Goal: Task Accomplishment & Management: Complete application form

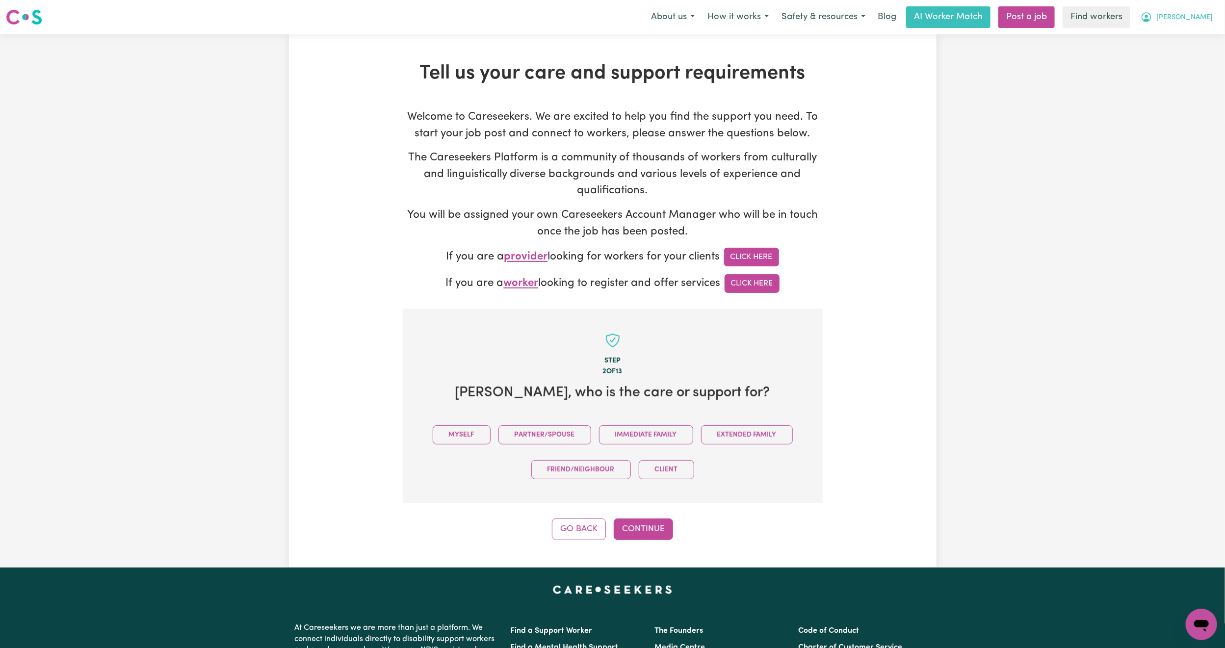
click at [1197, 20] on span "[PERSON_NAME]" at bounding box center [1184, 17] width 56 height 11
click at [1185, 58] on link "Logout" at bounding box center [1180, 56] width 78 height 19
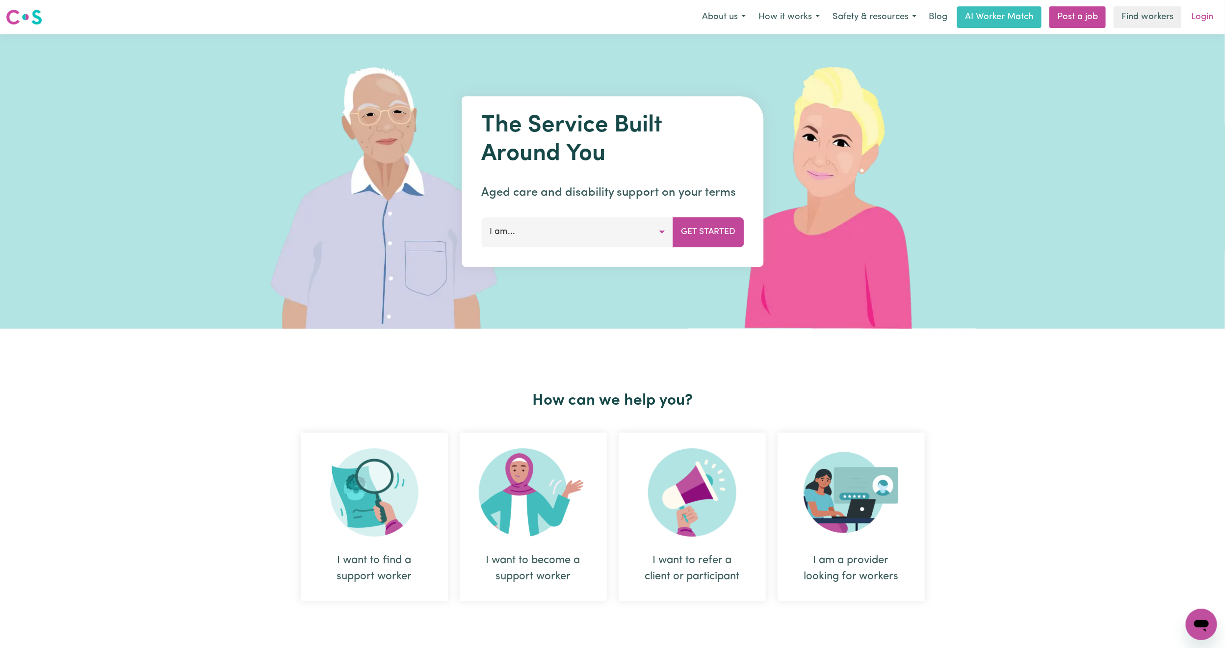
click at [1200, 21] on link "Login" at bounding box center [1202, 17] width 34 height 22
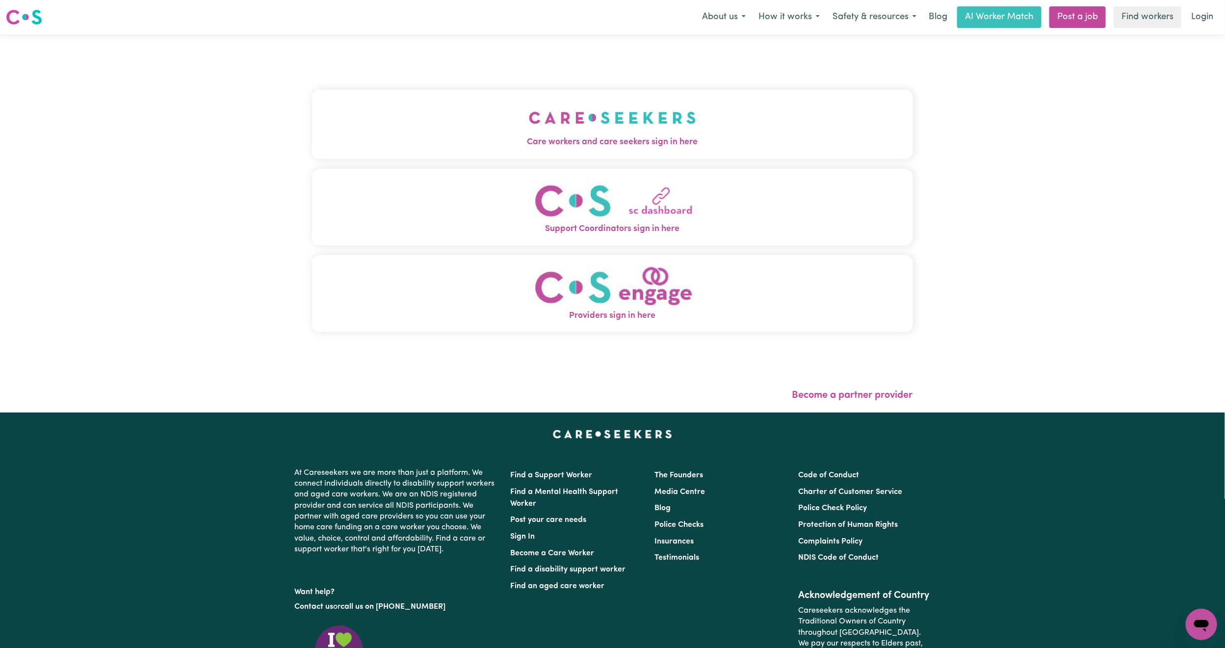
click at [442, 113] on button "Care workers and care seekers sign in here" at bounding box center [612, 124] width 601 height 69
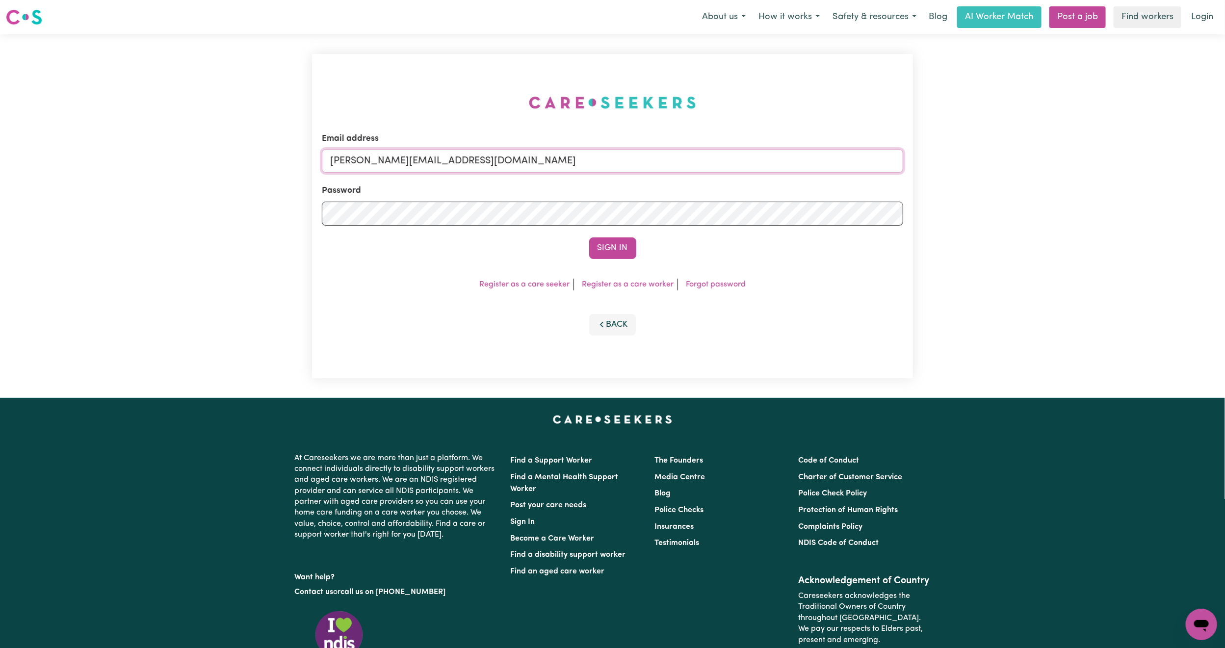
drag, startPoint x: 398, startPoint y: 163, endPoint x: 411, endPoint y: 171, distance: 15.4
click at [398, 163] on input "[PERSON_NAME][EMAIL_ADDRESS][DOMAIN_NAME]" at bounding box center [612, 161] width 581 height 24
click at [387, 152] on input "[PERSON_NAME][EMAIL_ADDRESS][DOMAIN_NAME]" at bounding box center [612, 161] width 581 height 24
click at [389, 163] on input "[PERSON_NAME][EMAIL_ADDRESS][DOMAIN_NAME]" at bounding box center [612, 161] width 581 height 24
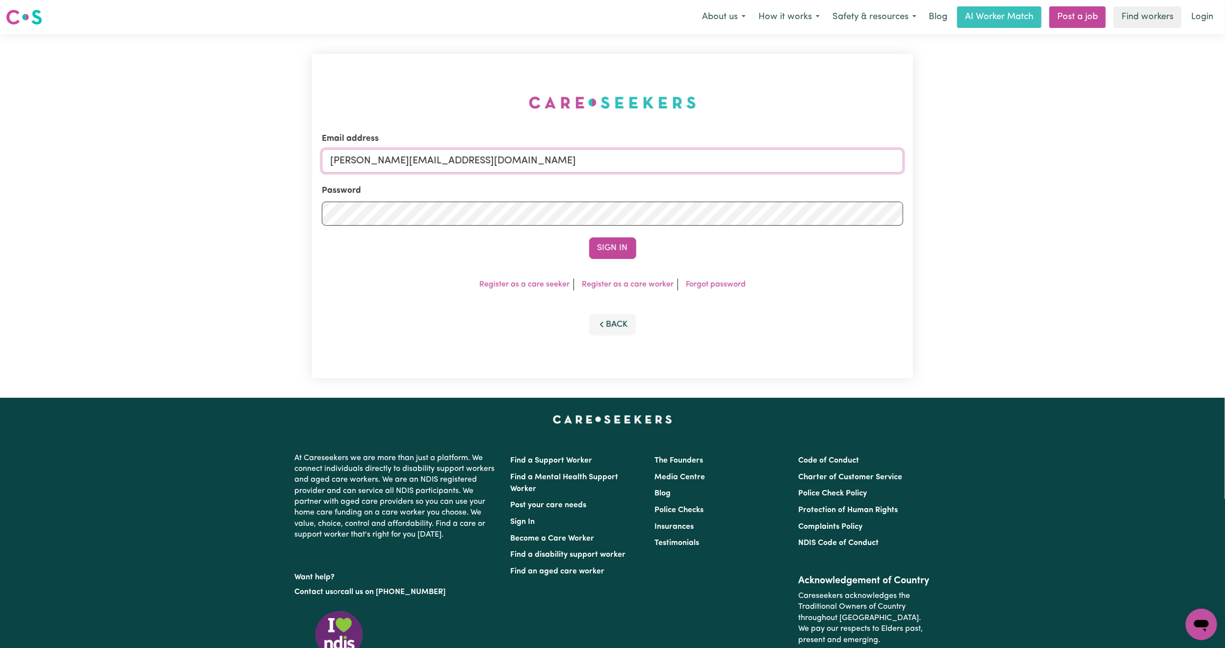
click at [389, 163] on input "[PERSON_NAME][EMAIL_ADDRESS][DOMAIN_NAME]" at bounding box center [612, 161] width 581 height 24
paste input "[EMAIL_ADDRESS][DOMAIN_NAME]"
type input "[EMAIL_ADDRESS][DOMAIN_NAME]"
click at [589, 237] on button "Sign In" at bounding box center [612, 248] width 47 height 22
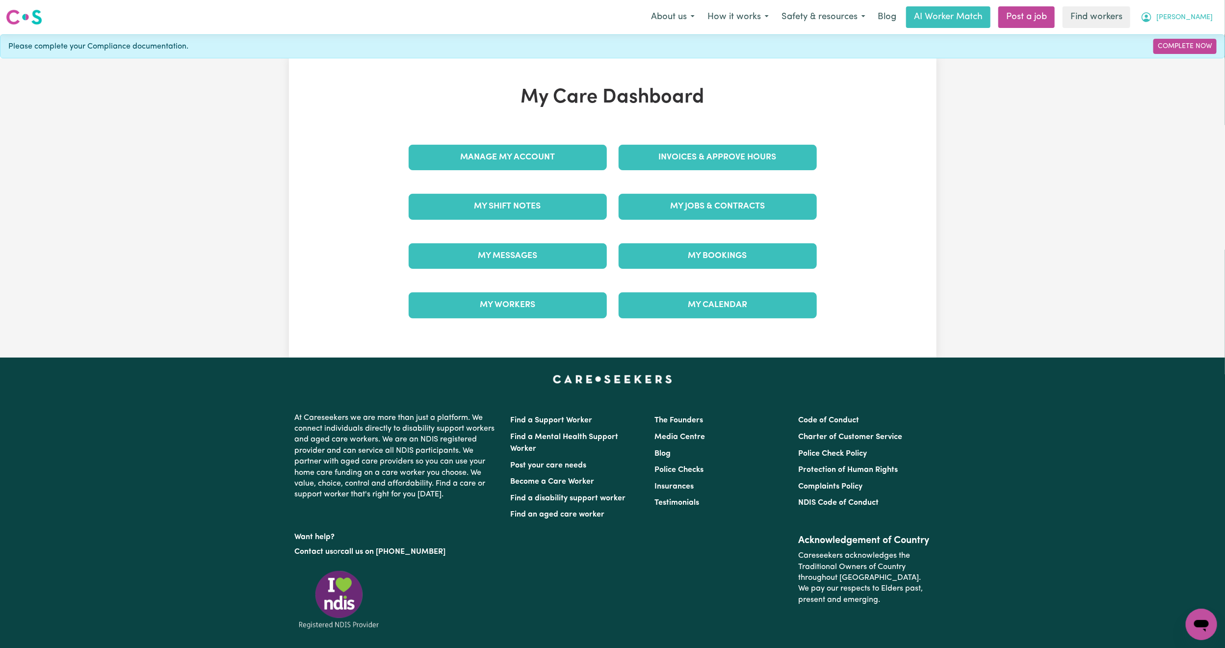
click at [1188, 13] on span "[PERSON_NAME]" at bounding box center [1184, 17] width 56 height 11
click at [1168, 64] on link "Logout" at bounding box center [1180, 56] width 78 height 19
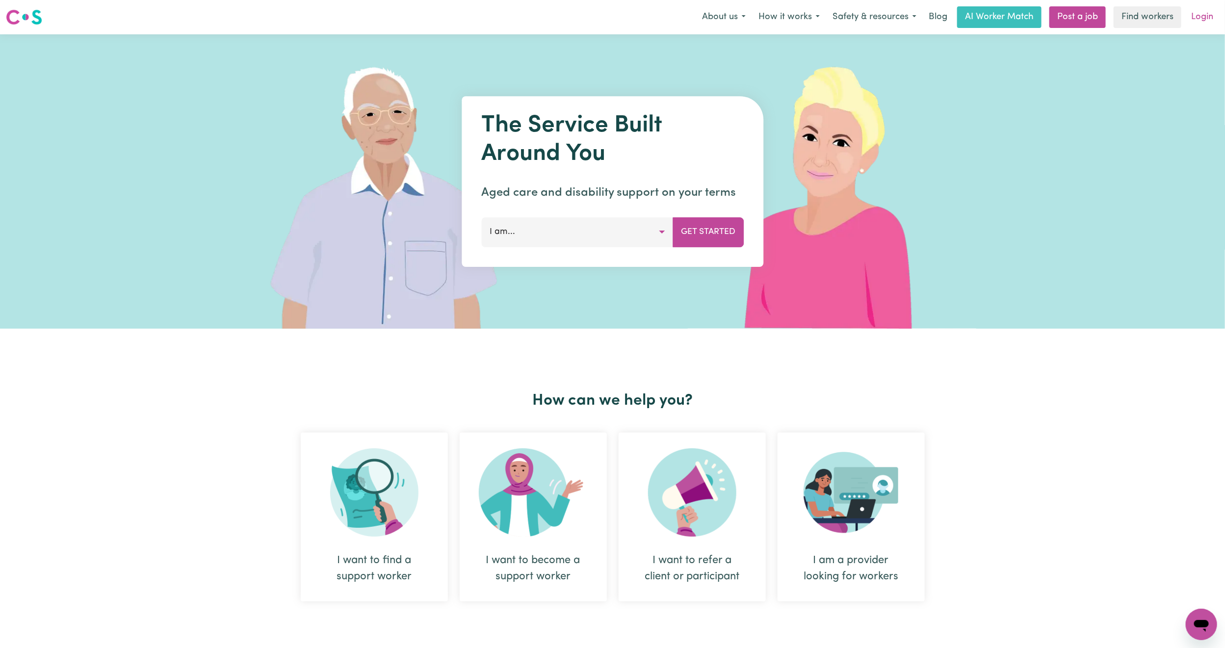
click at [1204, 16] on link "Login" at bounding box center [1202, 17] width 34 height 22
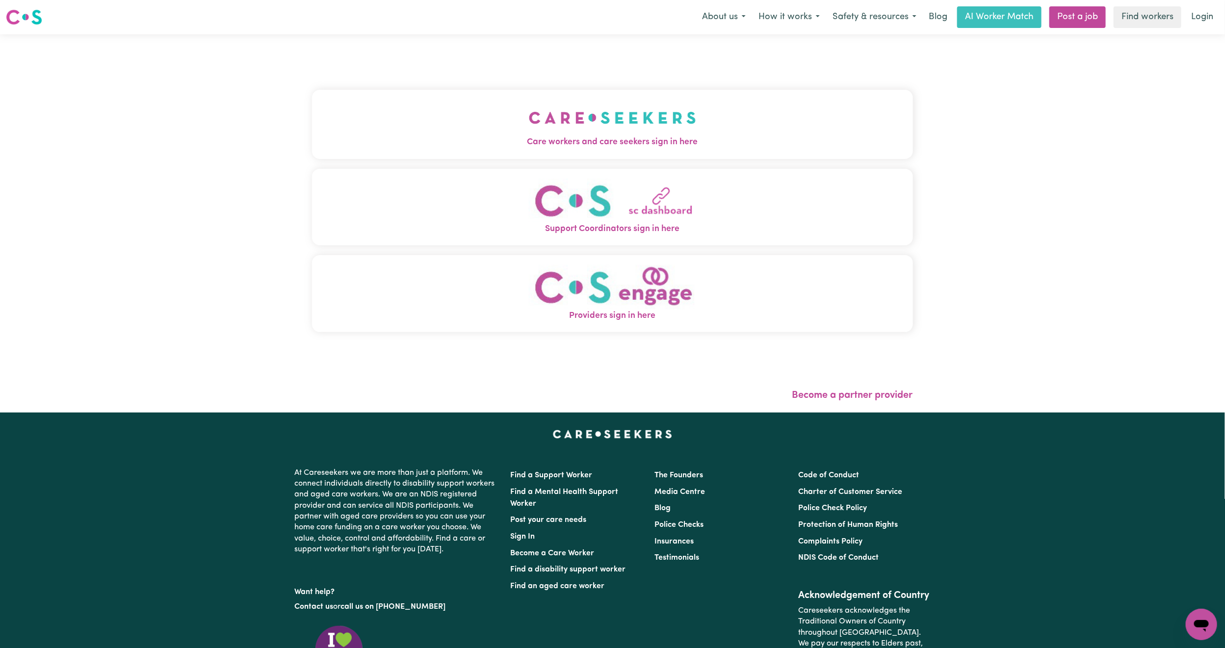
click at [529, 127] on img "Care workers and care seekers sign in here" at bounding box center [612, 118] width 167 height 36
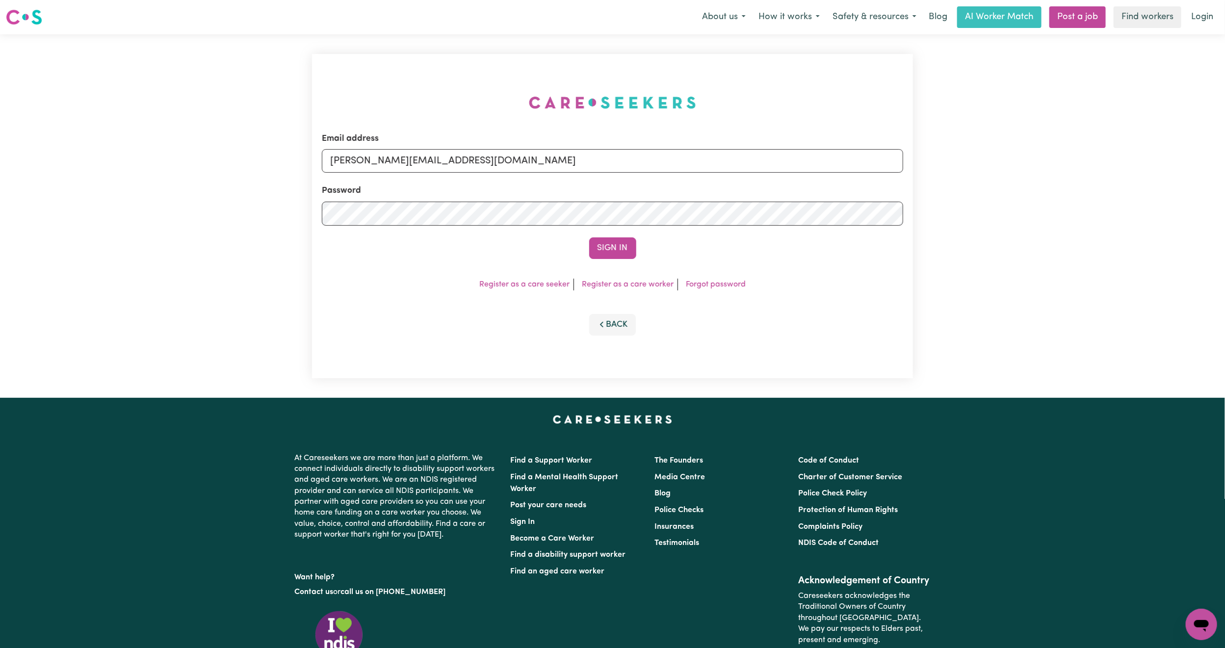
click at [509, 279] on li "Register as a care seeker" at bounding box center [524, 285] width 99 height 12
click at [508, 281] on link "Register as a care seeker" at bounding box center [524, 285] width 90 height 8
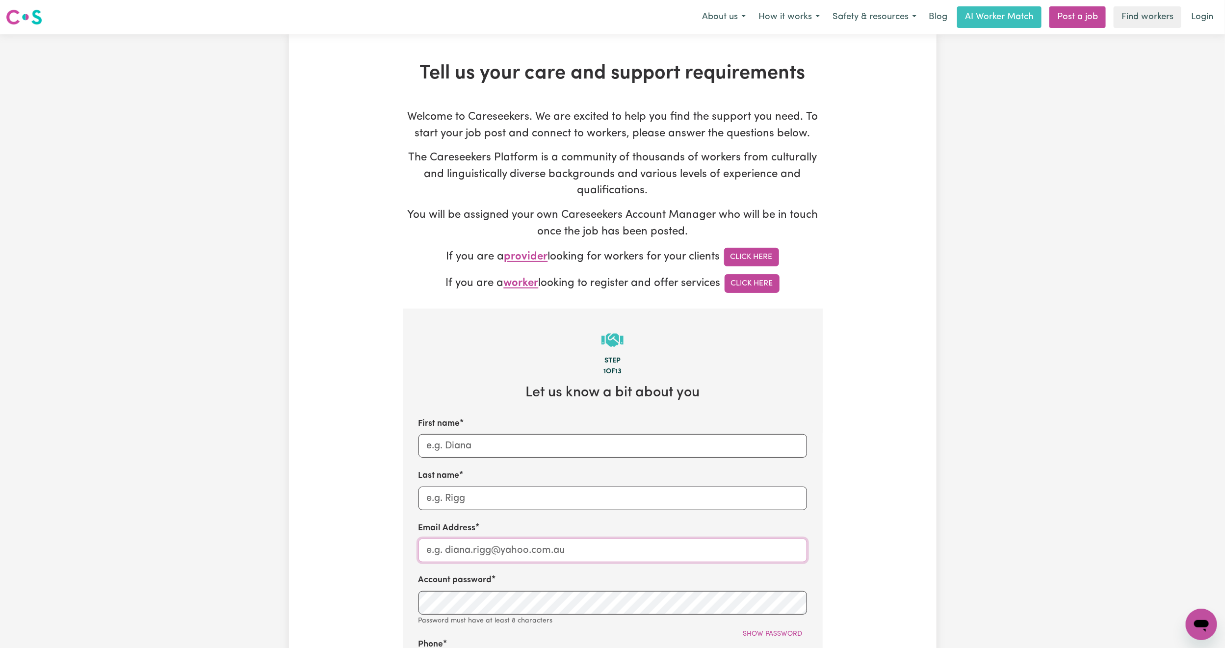
type input "[PERSON_NAME][EMAIL_ADDRESS][DOMAIN_NAME]"
click at [514, 447] on input "First name" at bounding box center [612, 446] width 389 height 24
type input "[PERSON_NAME]"
type input "[EMAIL_ADDRESS][DOMAIN_NAME]"
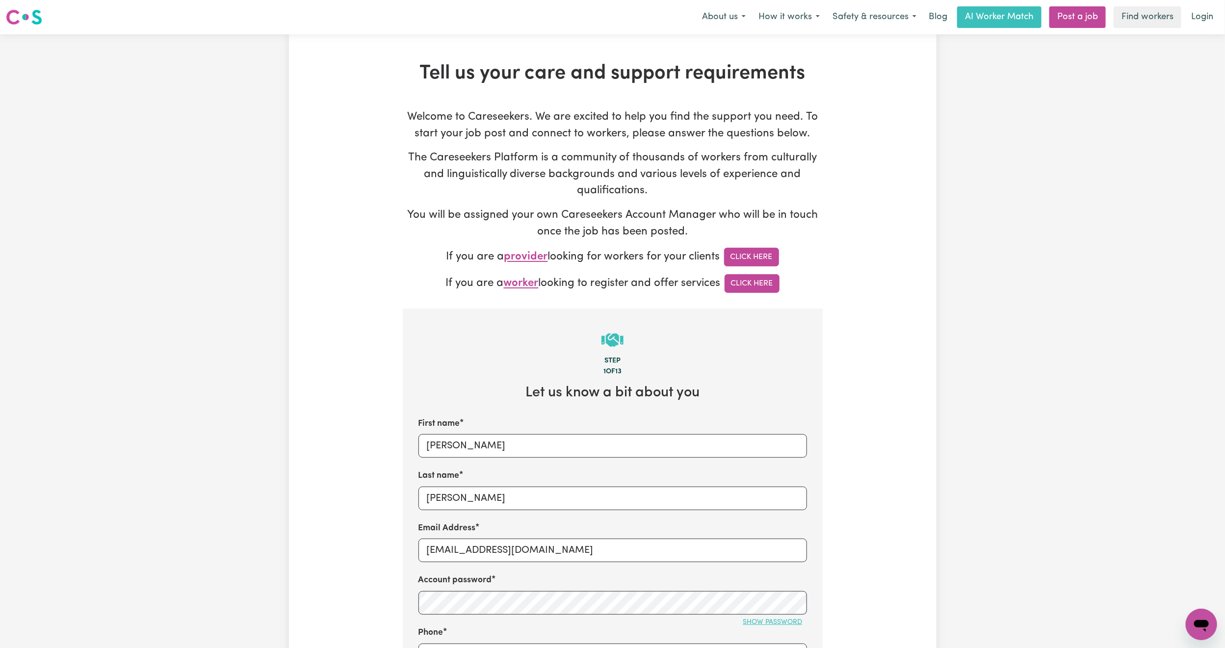
click at [767, 630] on button "Show password" at bounding box center [773, 622] width 68 height 15
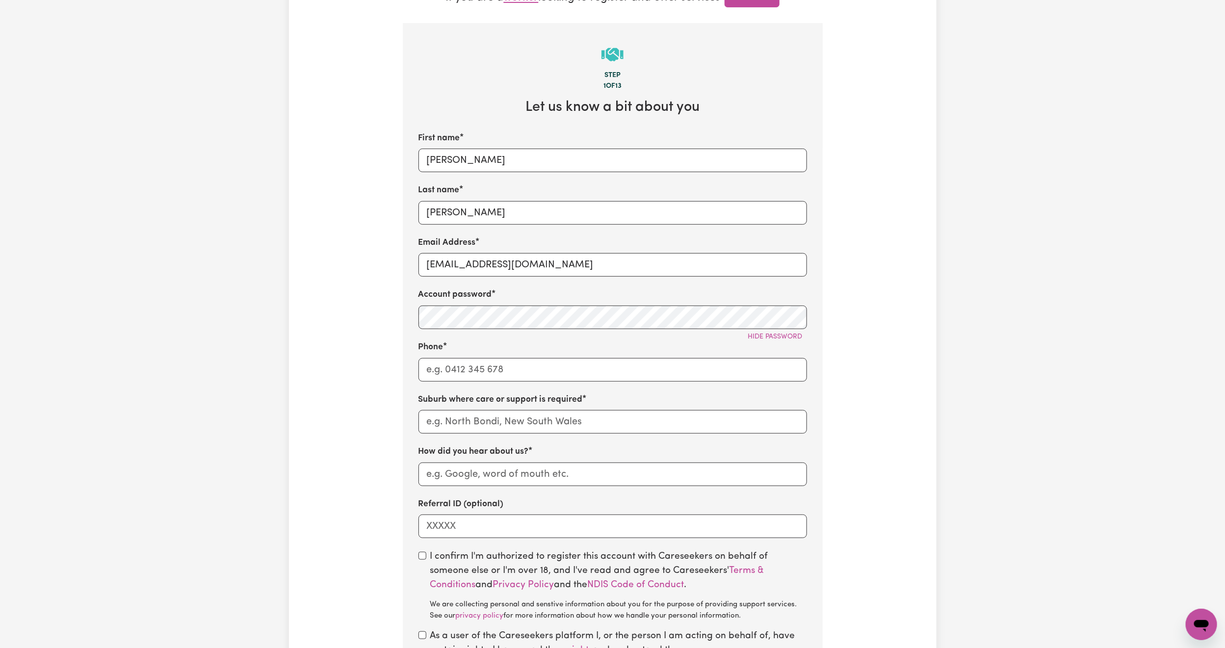
scroll to position [294, 0]
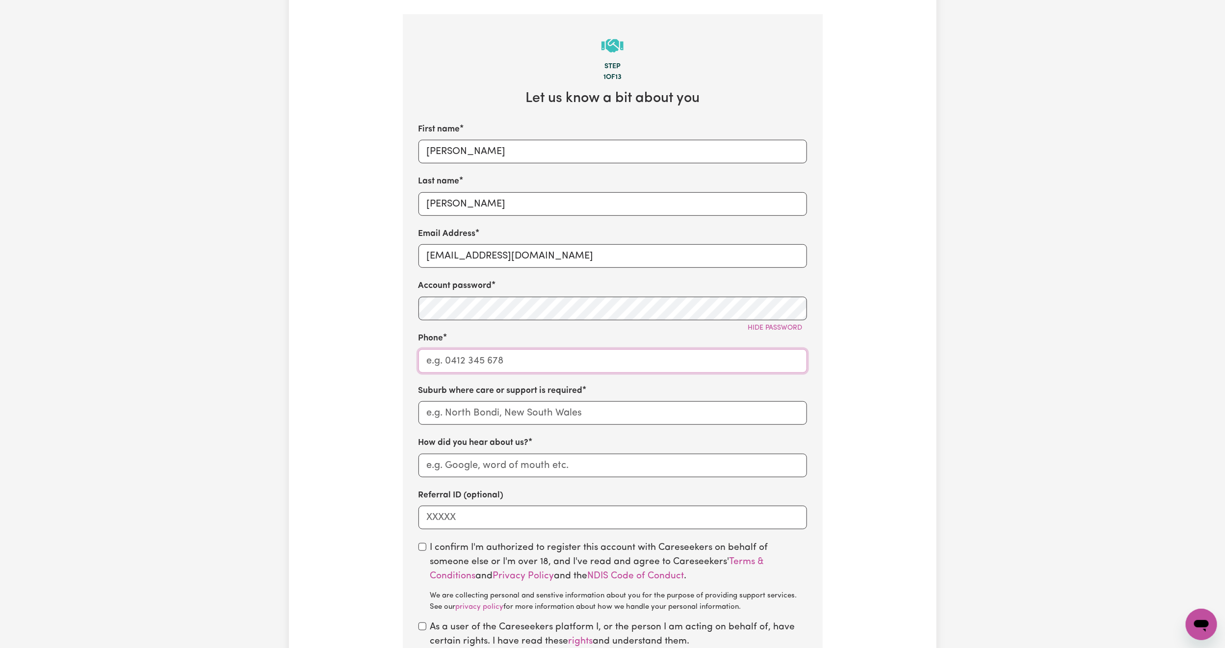
click at [486, 361] on input "Phone" at bounding box center [612, 361] width 389 height 24
paste input "0409923332"
type input "0409923332"
click at [481, 424] on input "text" at bounding box center [612, 413] width 389 height 24
type input "Enga"
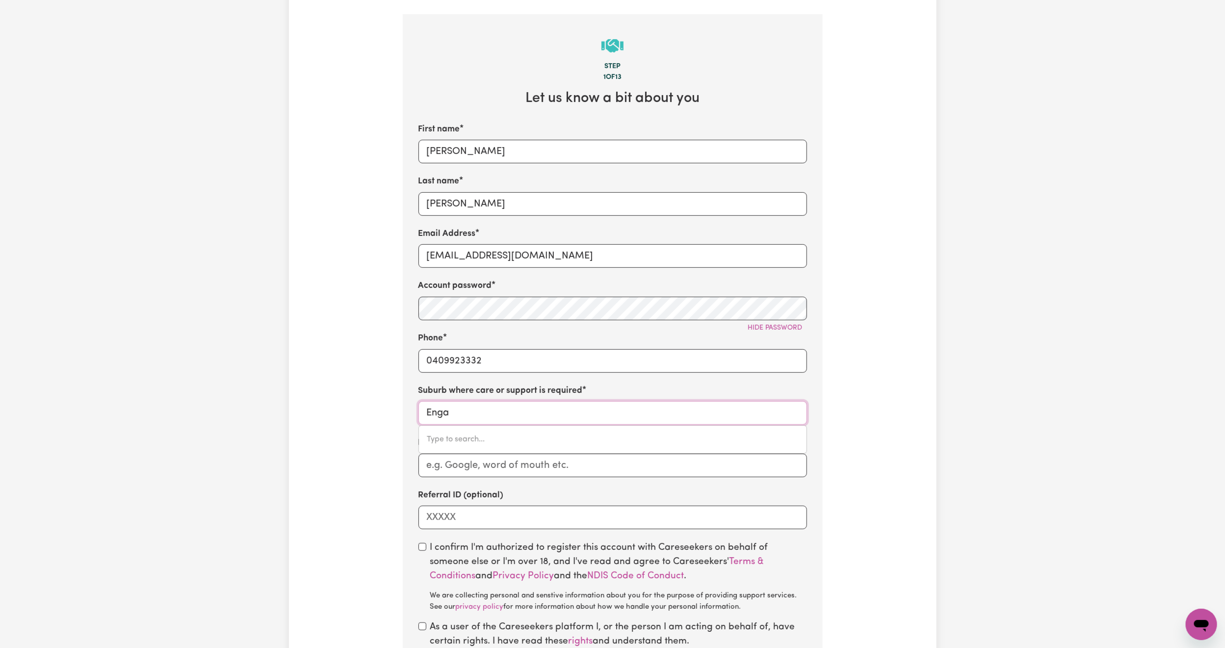
type input "EngaDINE, [GEOGRAPHIC_DATA], 2233"
type input "ENGADINE, [GEOGRAPHIC_DATA], 2233"
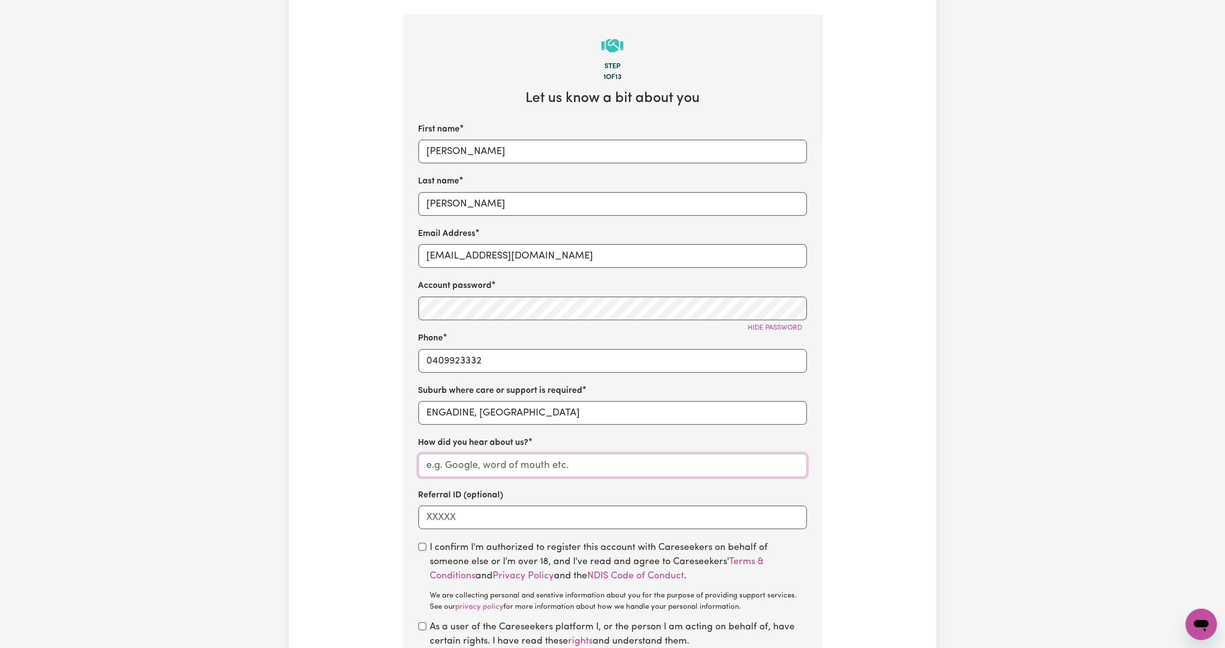
click at [489, 469] on input "How did you hear about us?" at bounding box center [612, 466] width 389 height 24
type input "support request"
click at [574, 519] on input "Referral ID (optional)" at bounding box center [612, 518] width 389 height 24
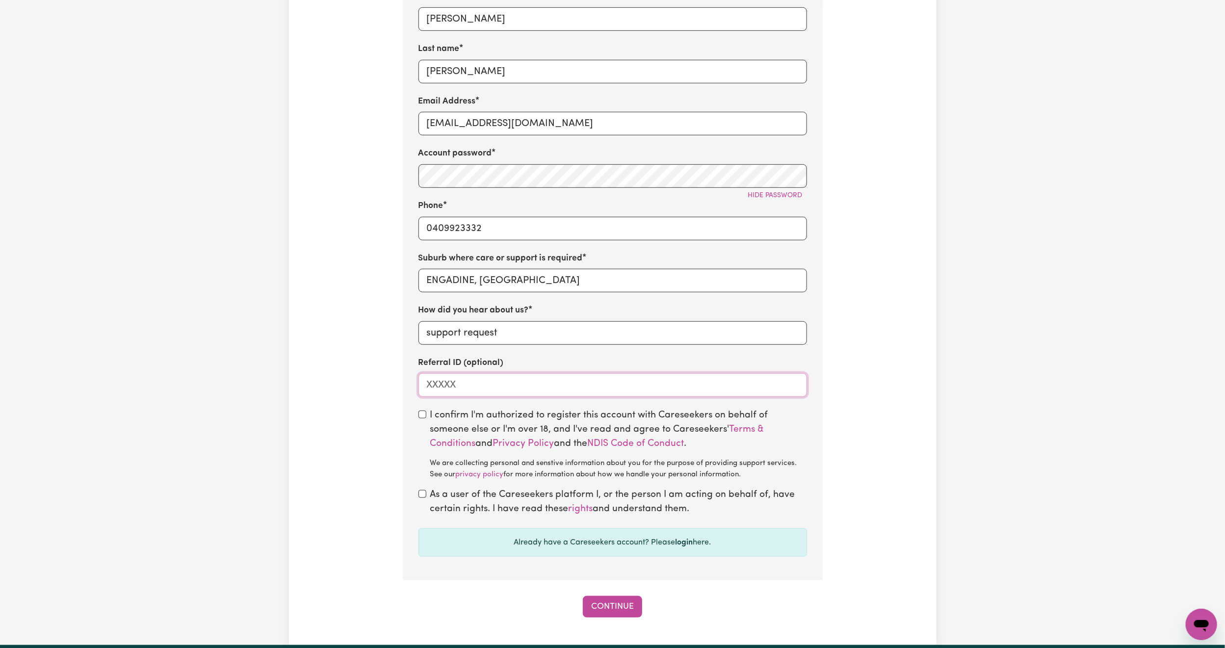
scroll to position [442, 0]
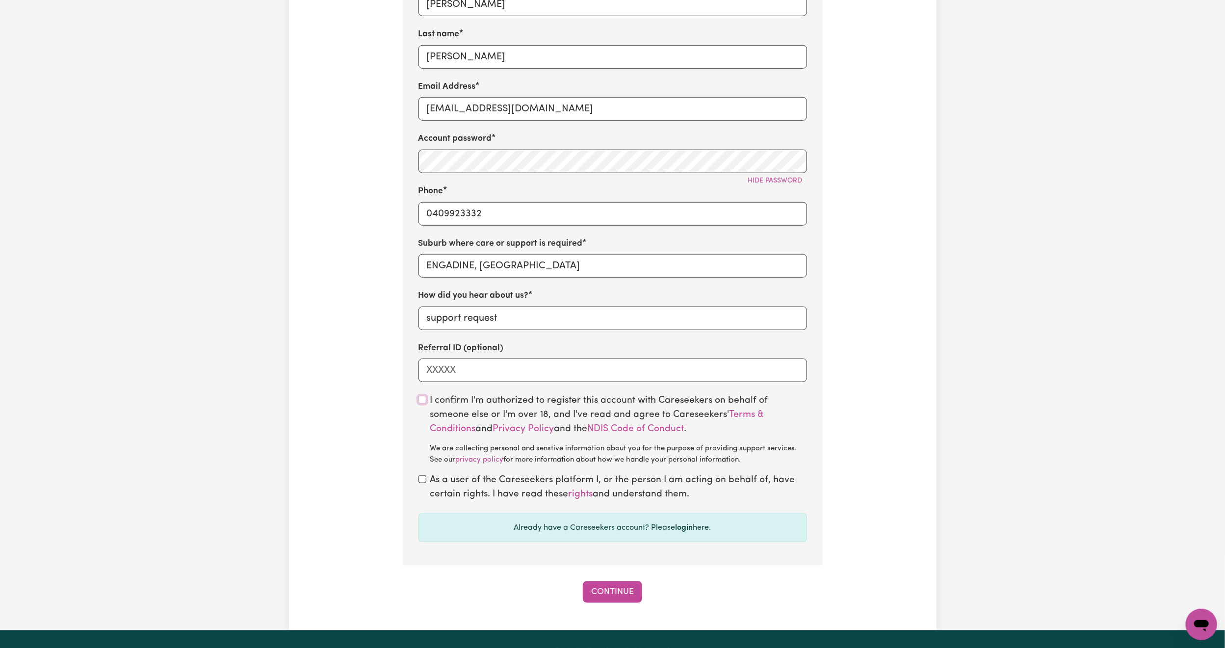
click at [421, 404] on input "checkbox" at bounding box center [422, 400] width 8 height 8
checkbox input "true"
click at [421, 483] on input "checkbox" at bounding box center [422, 479] width 8 height 8
checkbox input "true"
click at [618, 603] on button "Continue" at bounding box center [612, 592] width 59 height 22
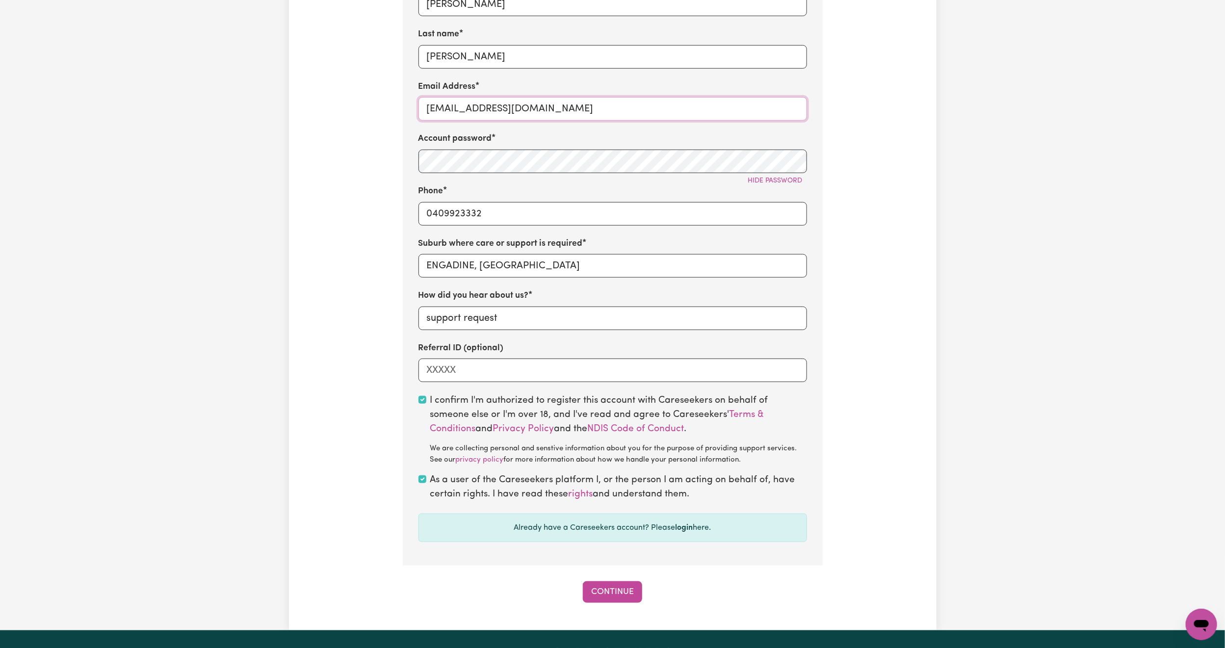
click at [500, 107] on input "[EMAIL_ADDRESS][DOMAIN_NAME]" at bounding box center [612, 109] width 389 height 24
click at [613, 595] on button "Continue" at bounding box center [612, 592] width 59 height 22
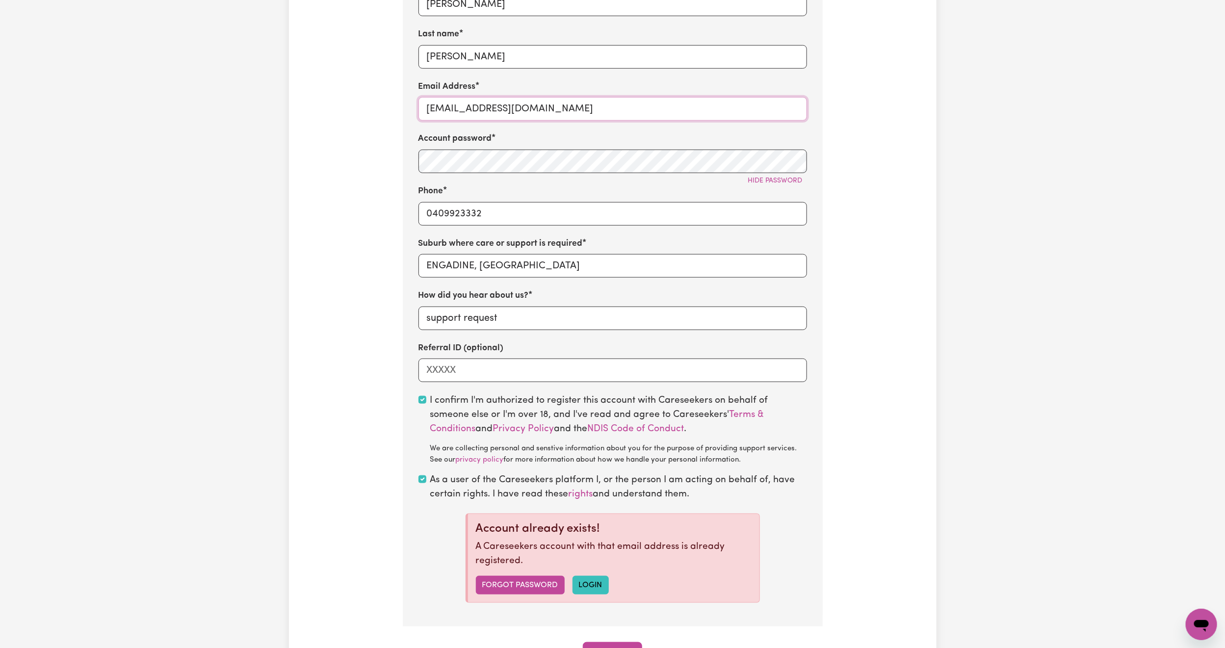
click at [511, 121] on input "[EMAIL_ADDRESS][DOMAIN_NAME]" at bounding box center [612, 109] width 389 height 24
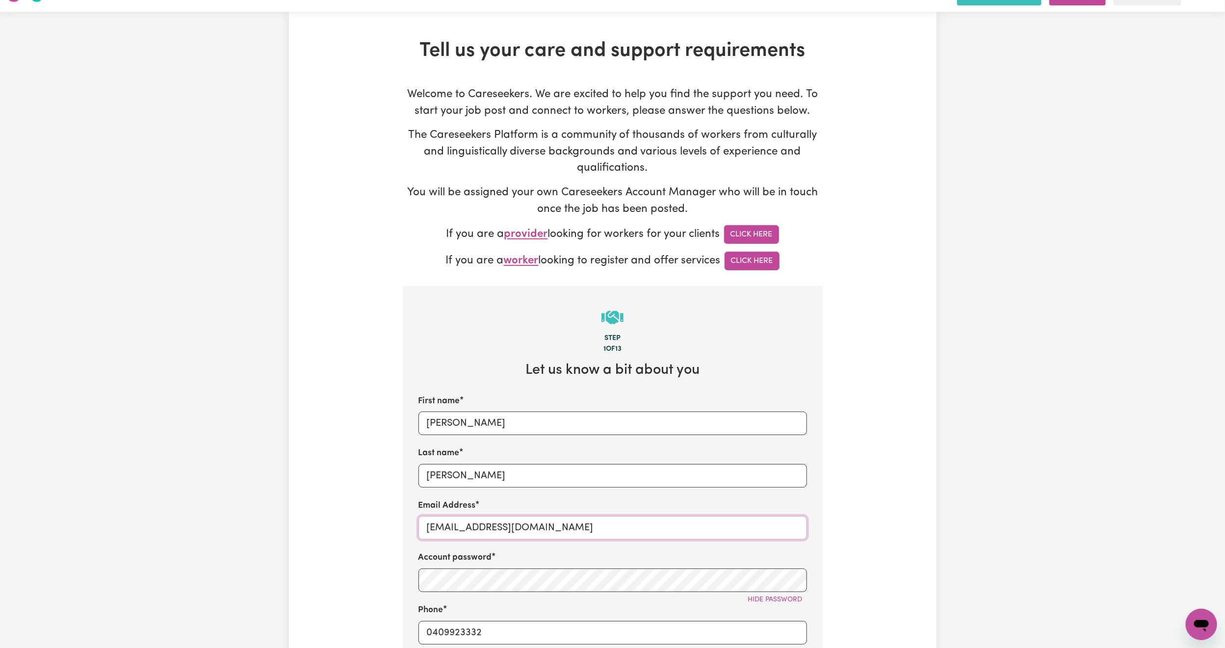
scroll to position [0, 0]
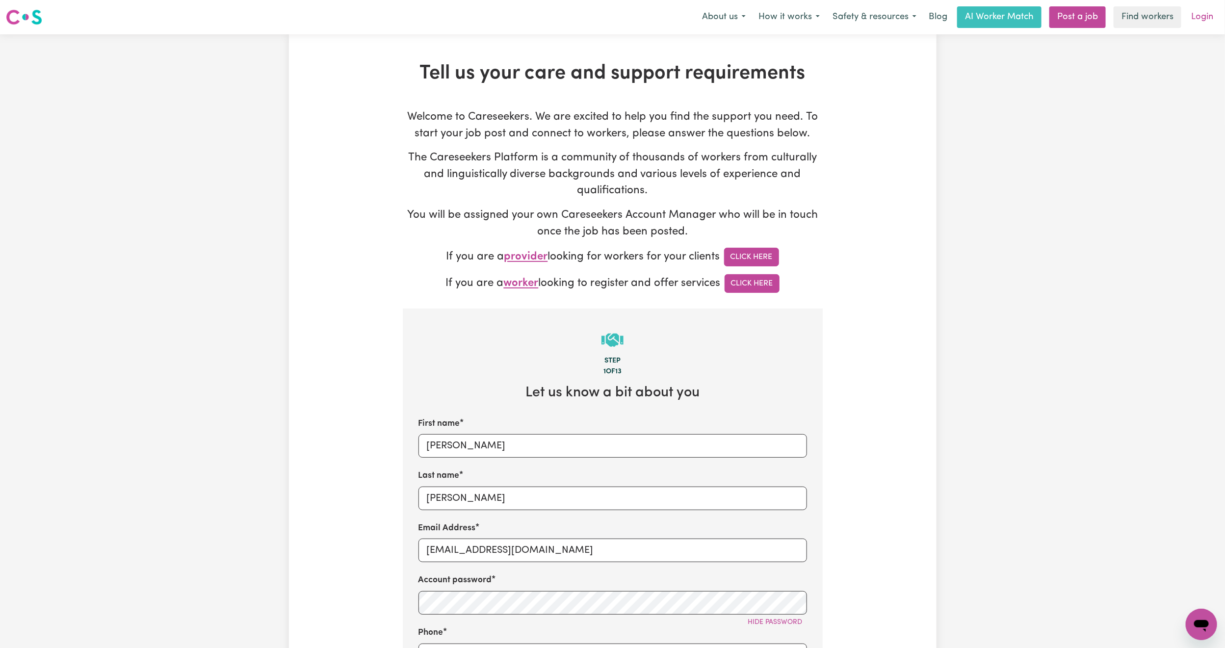
click at [1199, 20] on link "Login" at bounding box center [1202, 17] width 34 height 22
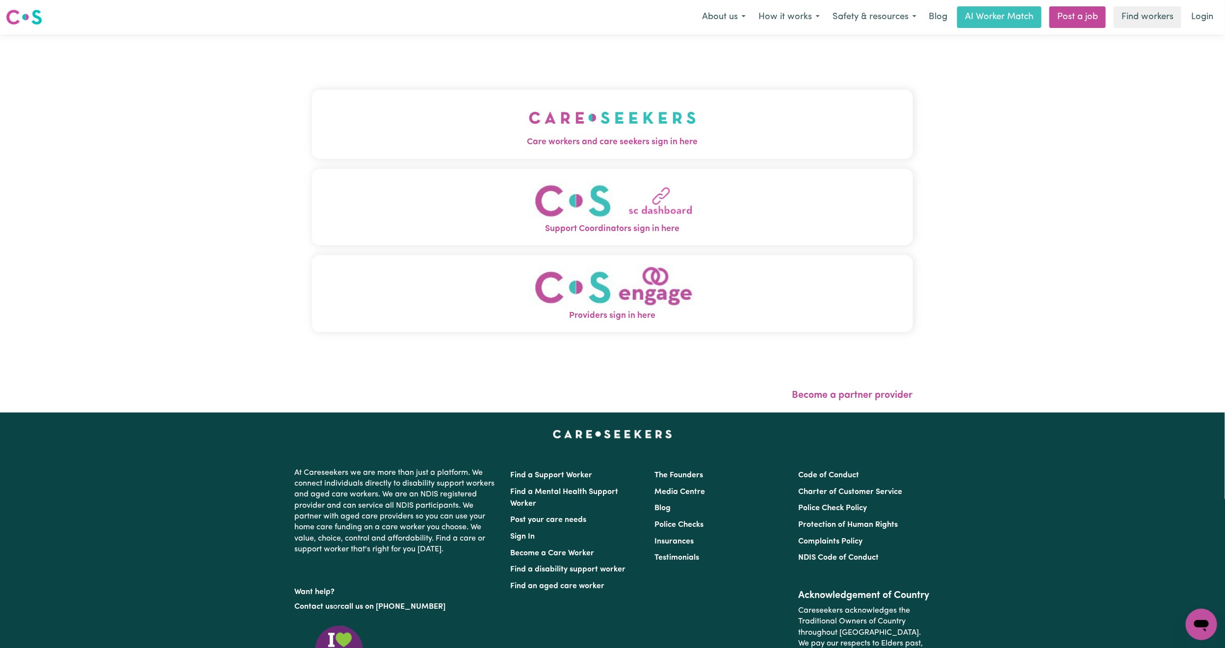
click at [399, 127] on button "Care workers and care seekers sign in here" at bounding box center [612, 124] width 601 height 69
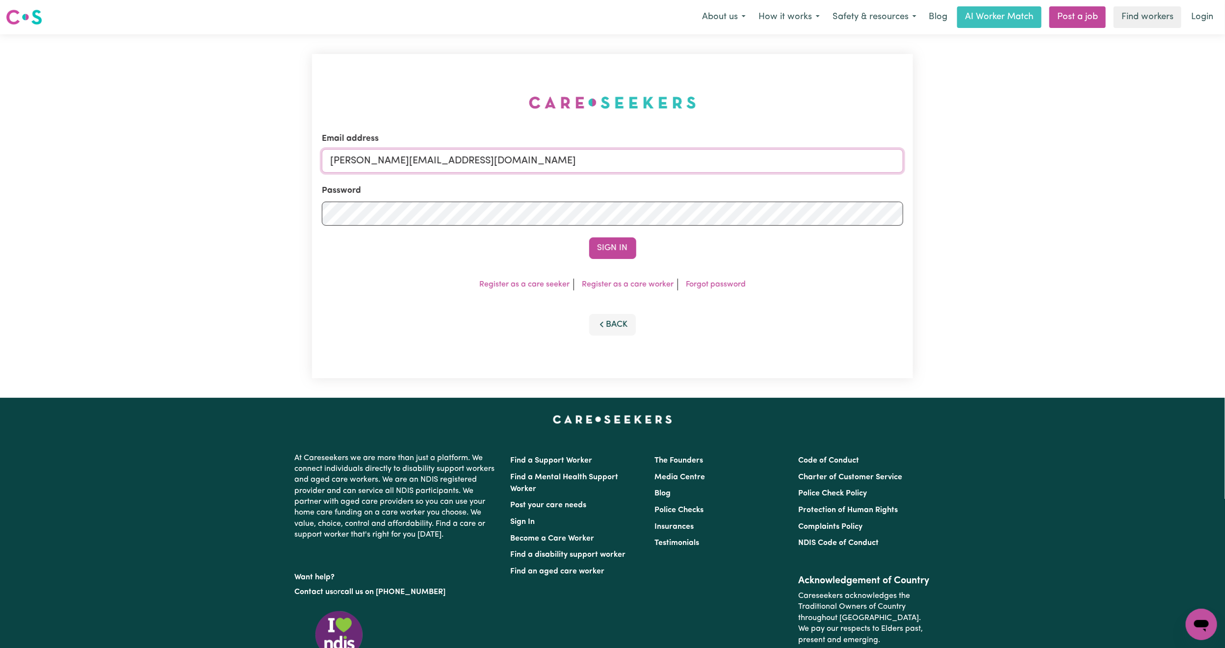
drag, startPoint x: 482, startPoint y: 151, endPoint x: 484, endPoint y: 162, distance: 11.5
click at [482, 151] on input "[PERSON_NAME][EMAIL_ADDRESS][DOMAIN_NAME]" at bounding box center [612, 161] width 581 height 24
drag, startPoint x: 380, startPoint y: 162, endPoint x: 680, endPoint y: 199, distance: 302.0
click at [680, 199] on form "Email address [EMAIL_ADDRESS][PERSON_NAME][DOMAIN_NAME] Password Sign In" at bounding box center [612, 195] width 581 height 127
type input "[EMAIL_ADDRESS][DOMAIN_NAME]"
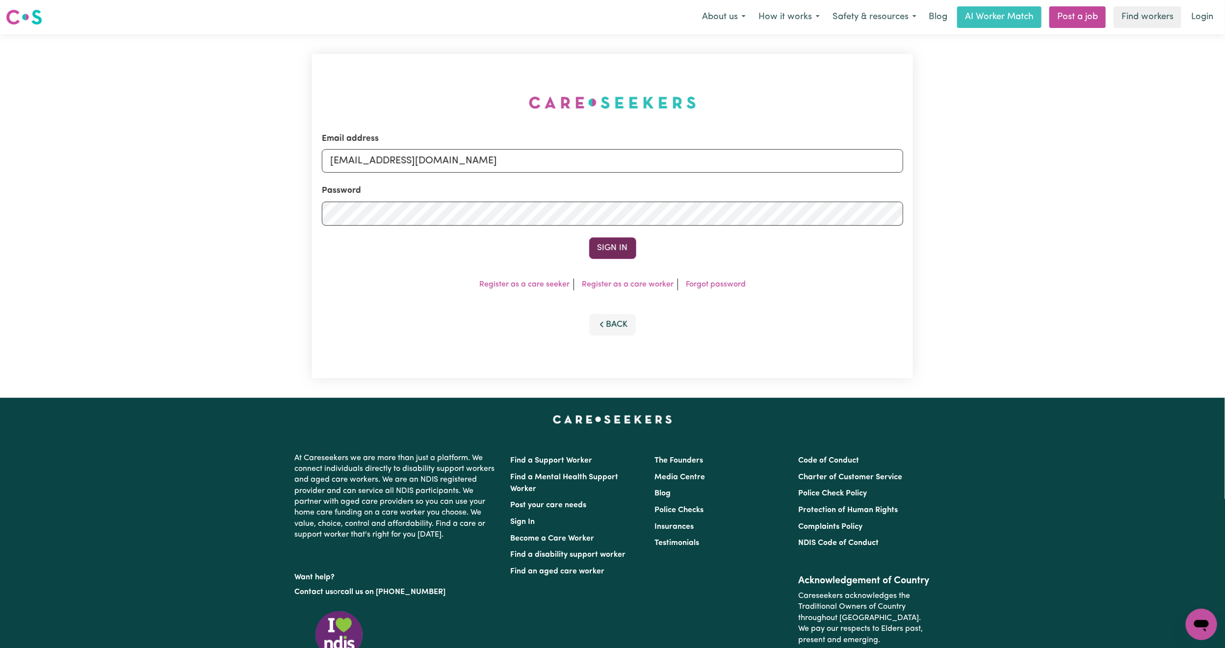
click at [627, 248] on button "Sign In" at bounding box center [612, 248] width 47 height 22
